Goal: Find specific page/section

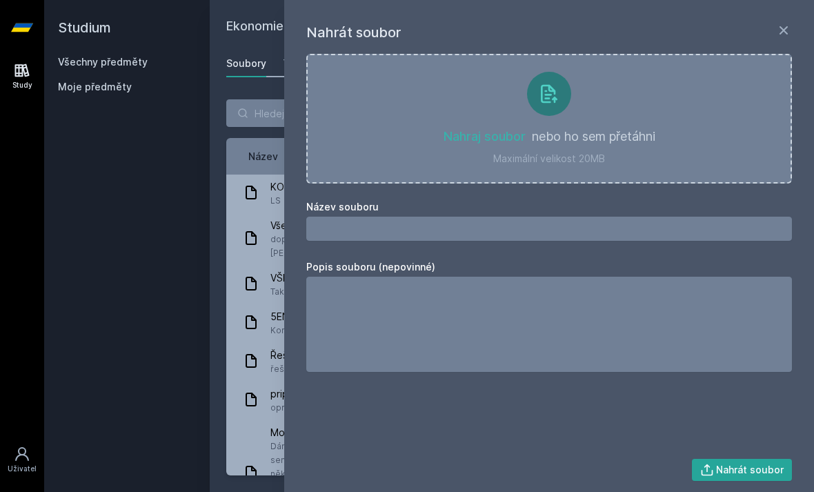
scroll to position [44, 0]
click at [183, 257] on div "Studium Všechny předměty Moje předměty" at bounding box center [126, 246] width 165 height 492
click at [785, 19] on div "Nahrát soubor Nahraj soubor nebo ho sem přetáhni Maximální velikost 20MB Název …" at bounding box center [549, 246] width 530 height 492
click at [790, 23] on icon at bounding box center [783, 30] width 17 height 17
click at [775, 29] on h1 "Nahrát soubor" at bounding box center [540, 32] width 469 height 21
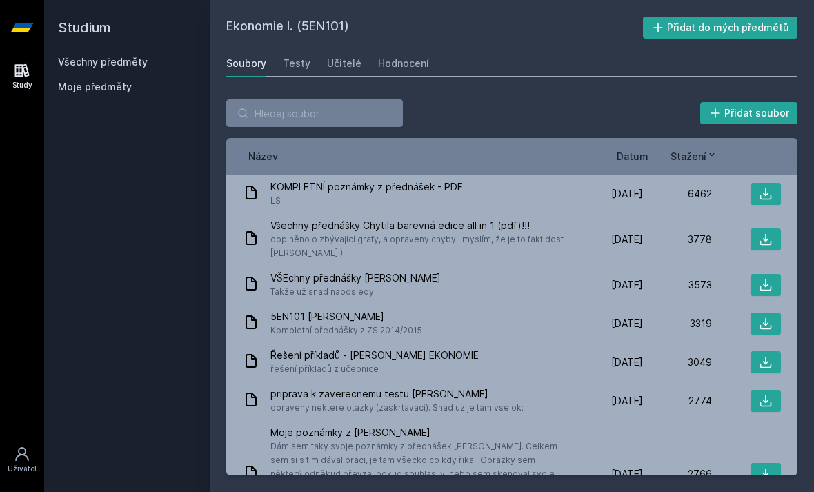
click at [14, 62] on icon at bounding box center [22, 70] width 17 height 17
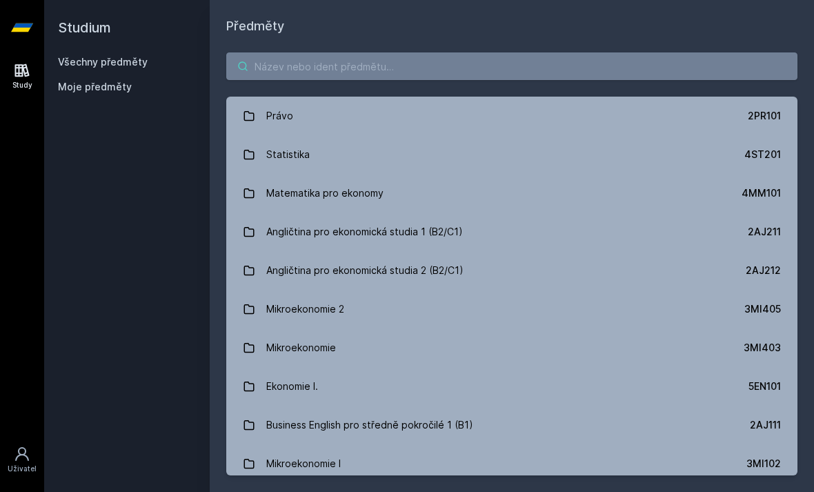
click at [615, 52] on input "search" at bounding box center [511, 66] width 571 height 28
click at [616, 52] on input "search" at bounding box center [511, 66] width 571 height 28
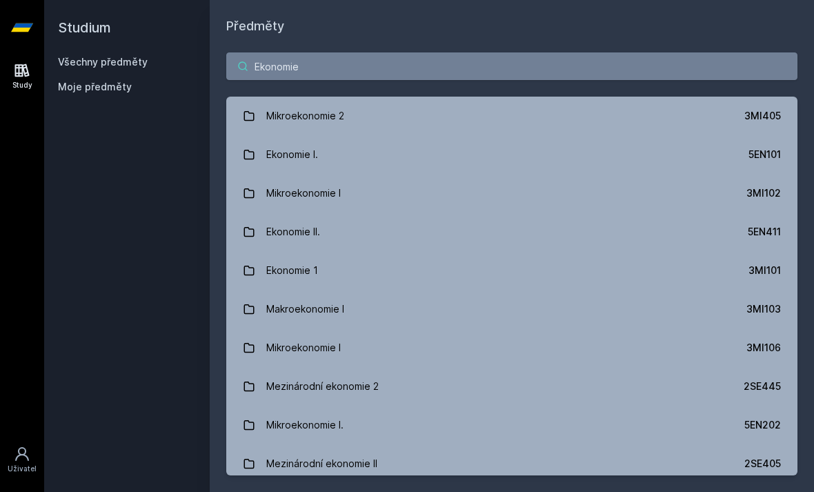
type input "Ekonomie 2"
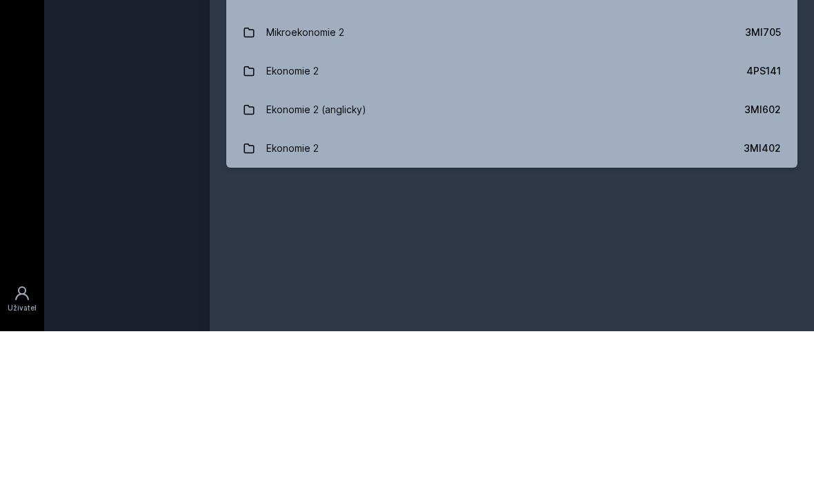
click at [662, 290] on link "Ekonomie 2 3MI402" at bounding box center [511, 309] width 571 height 39
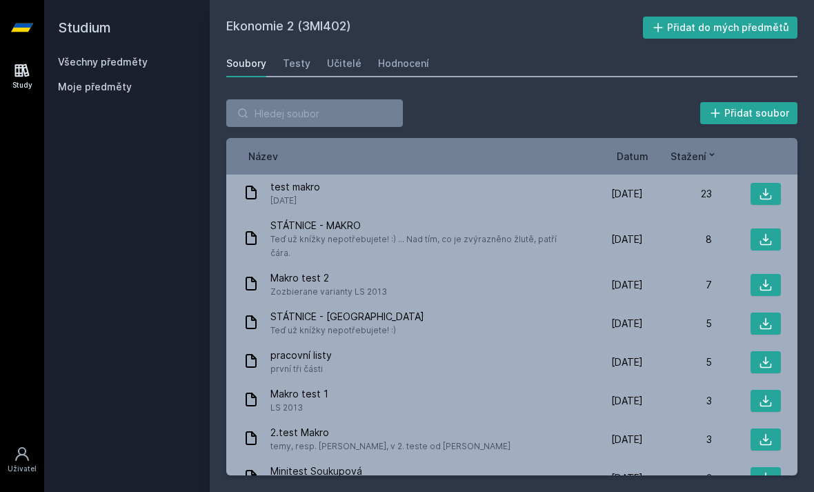
click at [640, 149] on span "Datum" at bounding box center [632, 156] width 32 height 14
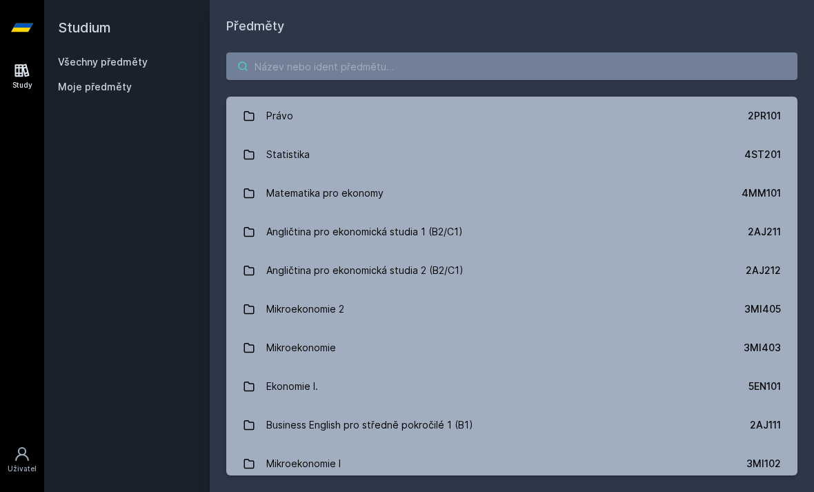
click at [559, 52] on input "search" at bounding box center [511, 66] width 571 height 28
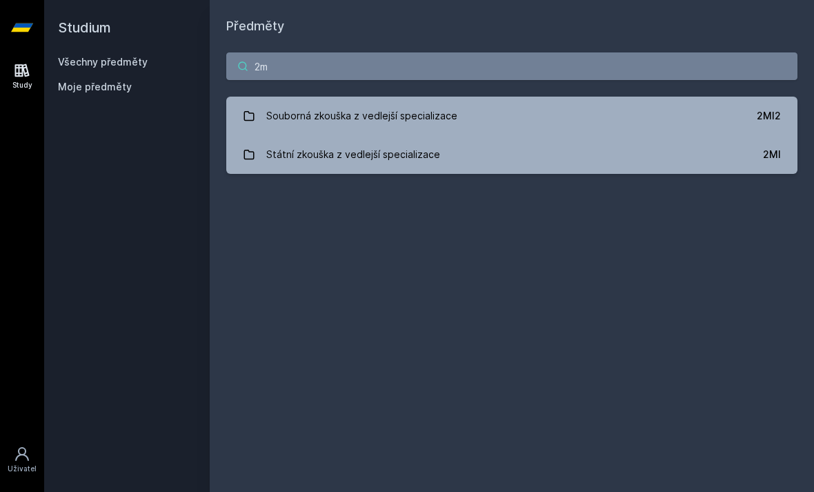
type input "2"
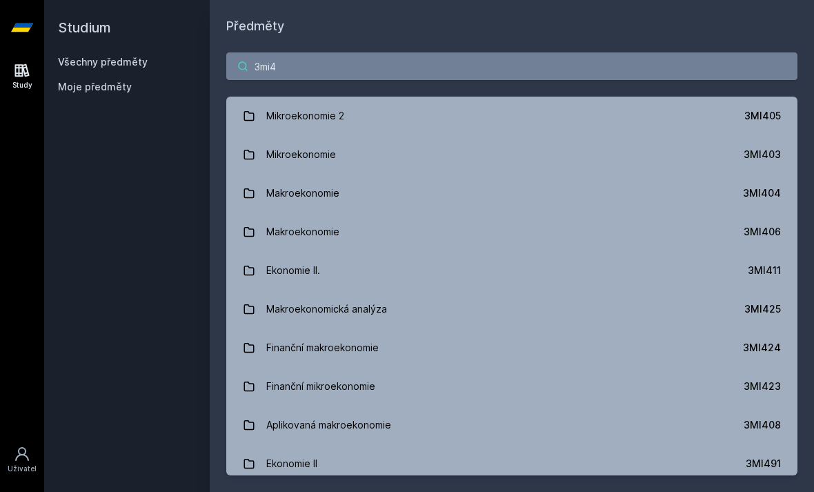
type input "3mi41"
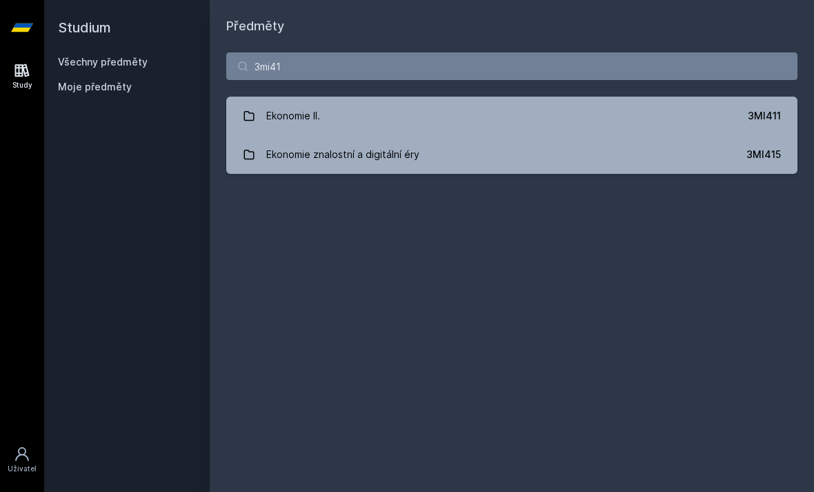
click at [755, 109] on div "3MI411" at bounding box center [763, 116] width 33 height 14
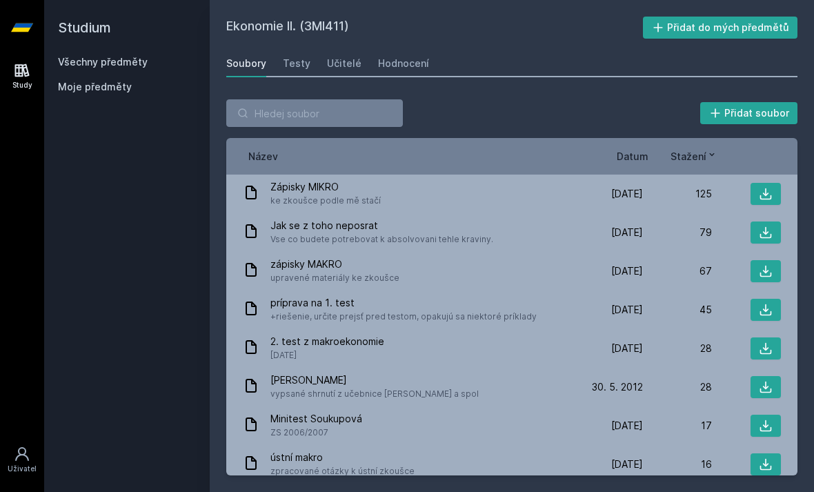
click at [765, 187] on icon at bounding box center [766, 194] width 14 height 14
